Goal: Information Seeking & Learning: Learn about a topic

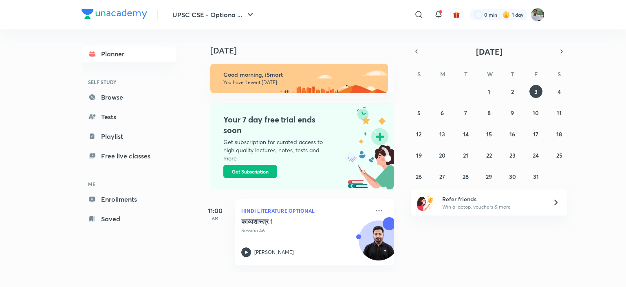
drag, startPoint x: 32, startPoint y: 3, endPoint x: 38, endPoint y: 79, distance: 76.5
click at [38, 79] on div "UPSC CSE - Optiona ... ​ 0 min 1 day Planner SELF STUDY Browse Tests Playlist F…" at bounding box center [313, 143] width 626 height 287
click at [165, 236] on div "Planner SELF STUDY Browse Tests Playlist Free live classes ME Enrollments Saved" at bounding box center [137, 136] width 111 height 214
click at [285, 221] on h5 "काव्यशास्त्र 1" at bounding box center [291, 221] width 101 height 8
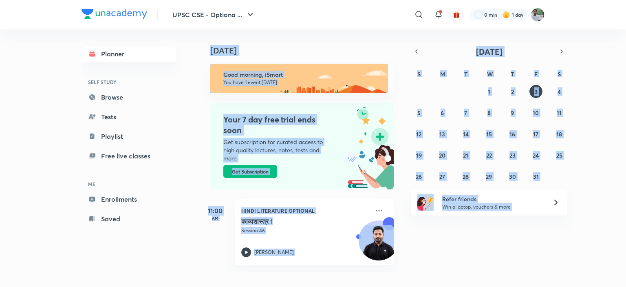
drag, startPoint x: 451, startPoint y: 276, endPoint x: 264, endPoint y: 137, distance: 232.6
click at [264, 137] on div "Planner SELF STUDY Browse Tests Playlist Free live classes ME Enrollments Saved…" at bounding box center [313, 150] width 463 height 242
